Goal: Contribute content: Add original content to the website for others to see

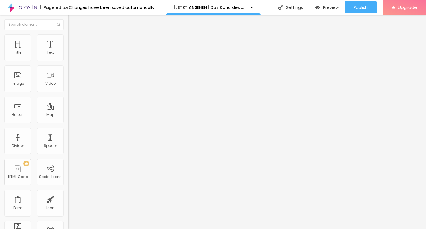
click at [68, 50] on div "Add image" at bounding box center [102, 48] width 68 height 4
click at [68, 50] on img at bounding box center [70, 48] width 4 height 4
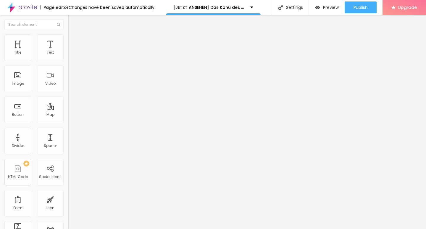
click at [68, 121] on input "https://" at bounding box center [103, 118] width 71 height 6
paste input "[DOMAIN_NAME]/de/movie/1233066/das-kanu-des-manitu-alboo"
type input "[URL][DOMAIN_NAME]"
click at [73, 20] on img "button" at bounding box center [75, 21] width 5 height 5
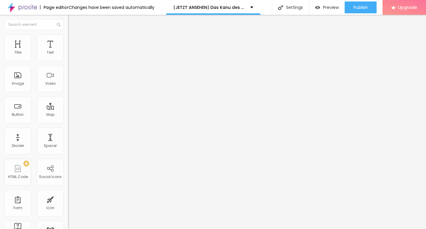
scroll to position [0, 0]
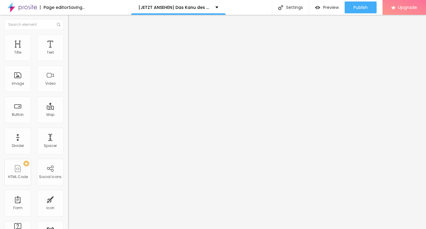
click at [68, 56] on input "Click me" at bounding box center [103, 53] width 71 height 6
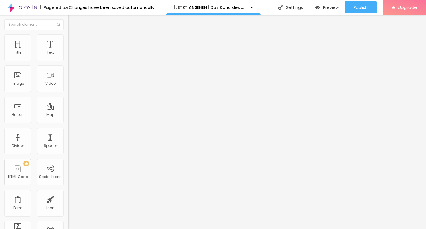
paste input "KLICKEN SIE HIER ▶️ Das Kanu des Manitu 2025 [Kostenlos]"
type input "KLICKEN SIE HIER ▶️ Das Kanu des Manitu 2025 [Kostenlos]"
click at [68, 71] on div at bounding box center [102, 69] width 68 height 5
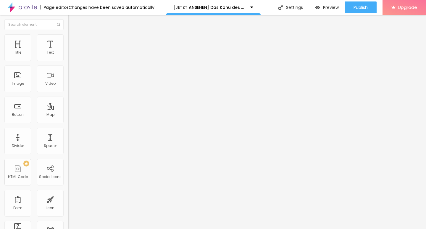
click at [68, 122] on input "https://" at bounding box center [103, 119] width 71 height 6
paste input "[DOMAIN_NAME]/de/movie/1233066/das-kanu-des-manitu-alboo"
type input "[URL][DOMAIN_NAME]"
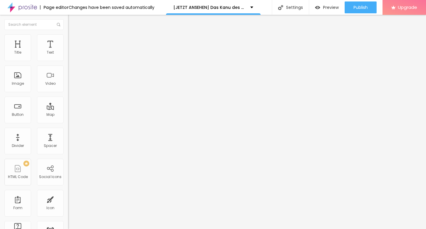
click at [73, 21] on img "button" at bounding box center [75, 21] width 5 height 5
click at [68, 56] on input "Click me" at bounding box center [103, 53] width 71 height 6
paste input "KLICKEN SIE HIER ▶️ Das Kanu des Manitu 2025 Deutsch [1080p]"
type input "KLICKEN SIE HIER ▶️ Das Kanu des Manitu 2025 Deutsch [1080p]"
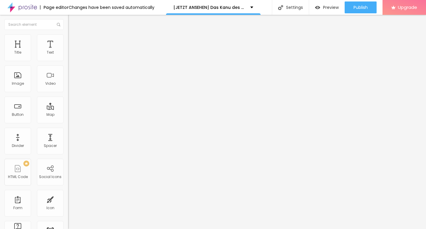
click at [68, 116] on div "URL" at bounding box center [102, 114] width 68 height 4
click at [68, 120] on input "https://" at bounding box center [103, 119] width 71 height 6
paste input "[DOMAIN_NAME]/de/movie/1233066/das-kanu-des-manitu-alboo"
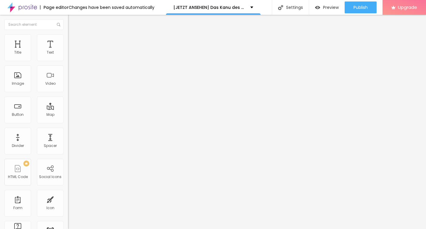
type input "[URL][DOMAIN_NAME]"
click at [68, 56] on input "KLICKEN SIE HIER ▶️ Das Kanu des Manitu 2025 Deutsch [1080p]" at bounding box center [103, 53] width 71 height 6
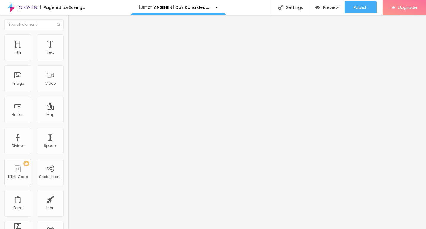
click at [68, 71] on img at bounding box center [70, 69] width 4 height 4
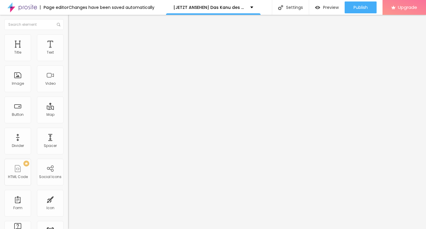
click at [73, 21] on img "button" at bounding box center [75, 21] width 5 height 5
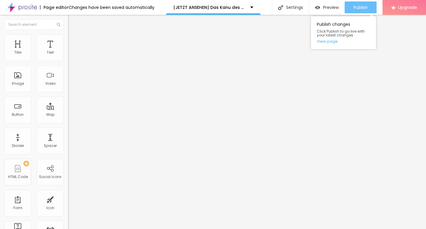
click at [357, 7] on span "Publish" at bounding box center [361, 7] width 14 height 5
click at [324, 43] on link "View page" at bounding box center [343, 41] width 53 height 4
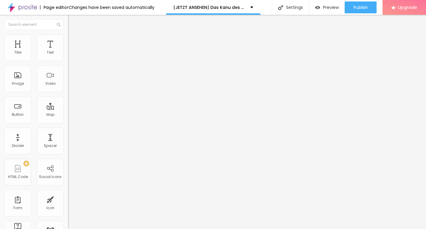
click at [25, 7] on img at bounding box center [22, 7] width 30 height 15
